Goal: Navigation & Orientation: Find specific page/section

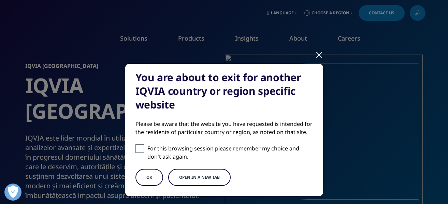
click at [139, 177] on button "OK" at bounding box center [149, 177] width 28 height 17
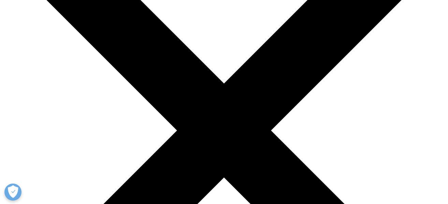
scroll to position [136, 0]
